Goal: Task Accomplishment & Management: Use online tool/utility

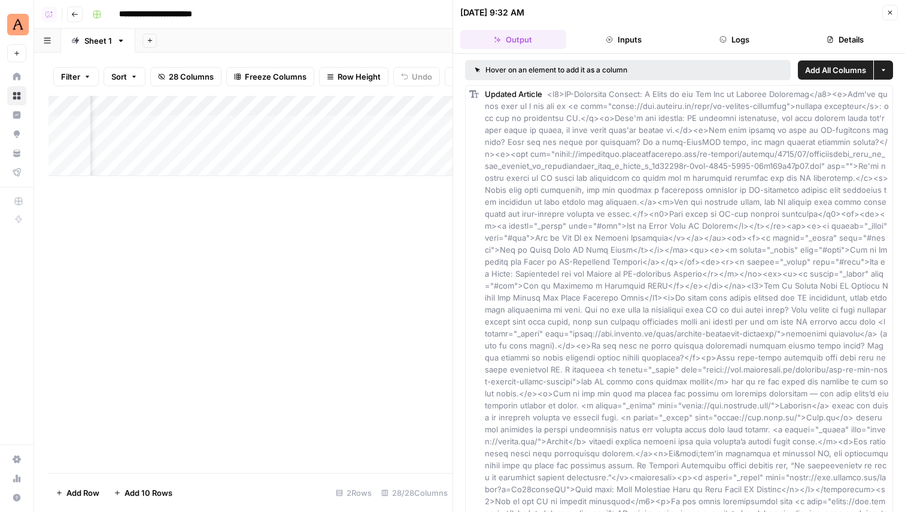
click at [331, 105] on div "Add Column" at bounding box center [250, 136] width 404 height 80
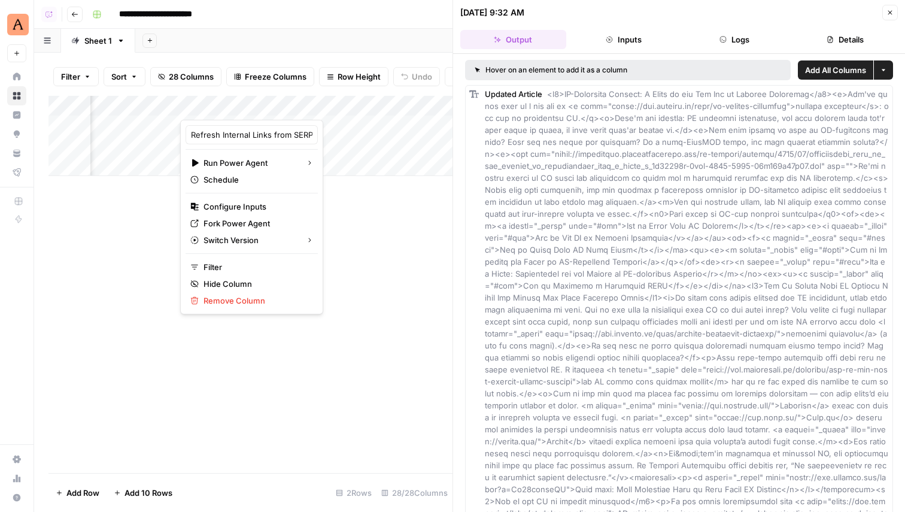
click at [368, 205] on div "Add Column" at bounding box center [250, 284] width 404 height 377
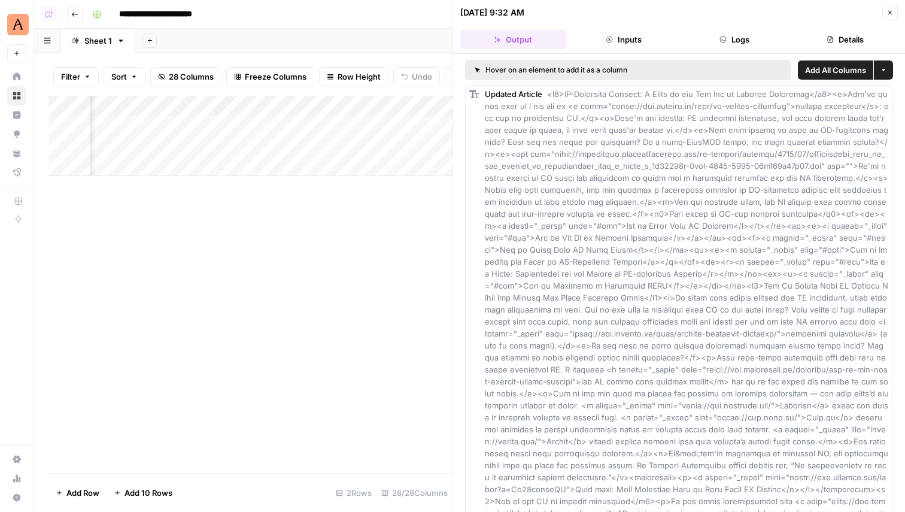
click at [887, 10] on icon "button" at bounding box center [890, 12] width 7 height 7
